Goal: Transaction & Acquisition: Purchase product/service

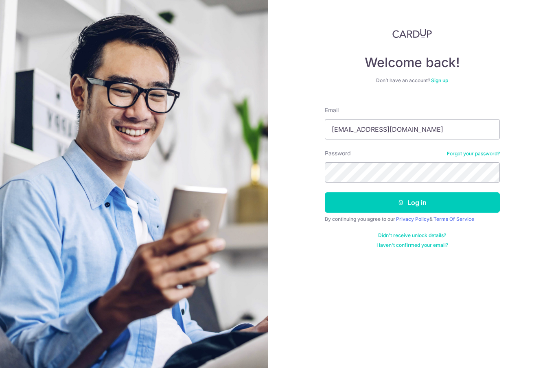
type input "[EMAIL_ADDRESS][DOMAIN_NAME]"
click at [412, 203] on button "Log in" at bounding box center [412, 203] width 175 height 20
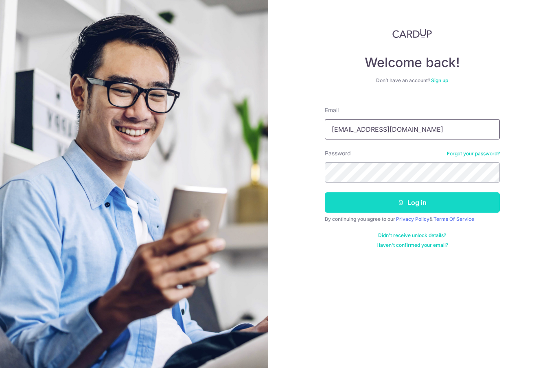
click at [482, 198] on button "Log in" at bounding box center [412, 203] width 175 height 20
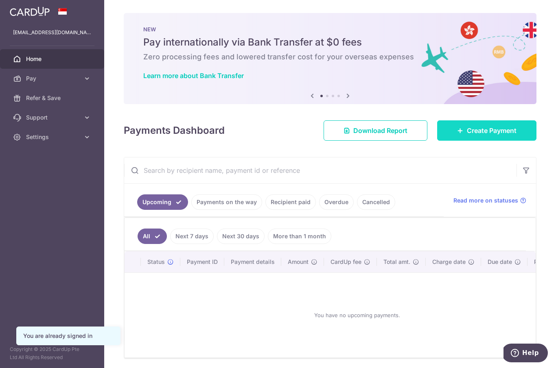
click at [501, 136] on span "Create Payment" at bounding box center [492, 131] width 50 height 10
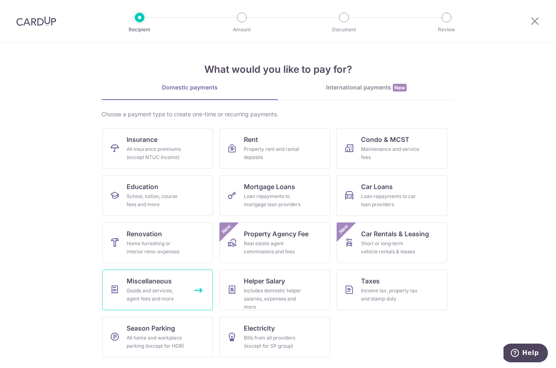
click at [184, 293] on div "Goods and services, agent fees and more" at bounding box center [156, 295] width 59 height 16
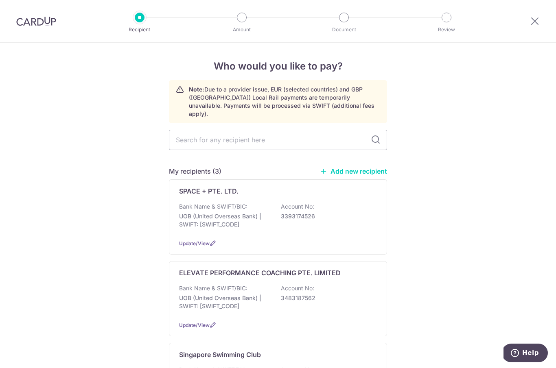
scroll to position [94, 0]
